Goal: Task Accomplishment & Management: Use online tool/utility

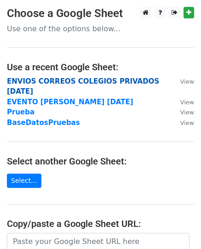
click at [71, 80] on strong "ENVIOS CORREOS COLEGIOS PRIVADOS [DATE]" at bounding box center [83, 86] width 152 height 19
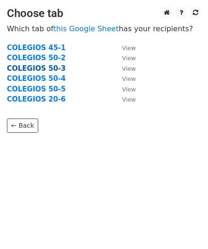
click at [48, 67] on strong "COLEGIOS 50-3" at bounding box center [36, 68] width 59 height 8
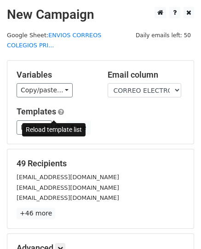
click at [55, 125] on span at bounding box center [57, 128] width 5 height 6
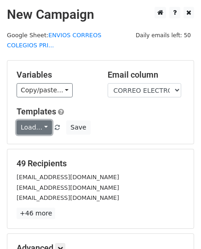
click at [43, 121] on link "Load..." at bounding box center [34, 128] width 35 height 14
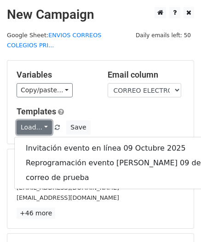
click at [43, 121] on link "Load..." at bounding box center [34, 128] width 35 height 14
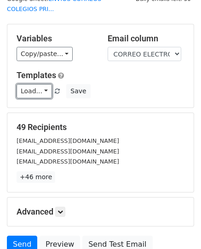
scroll to position [92, 0]
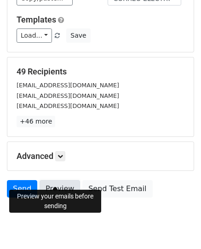
click at [53, 180] on link "Preview" at bounding box center [60, 188] width 40 height 17
